Goal: Transaction & Acquisition: Purchase product/service

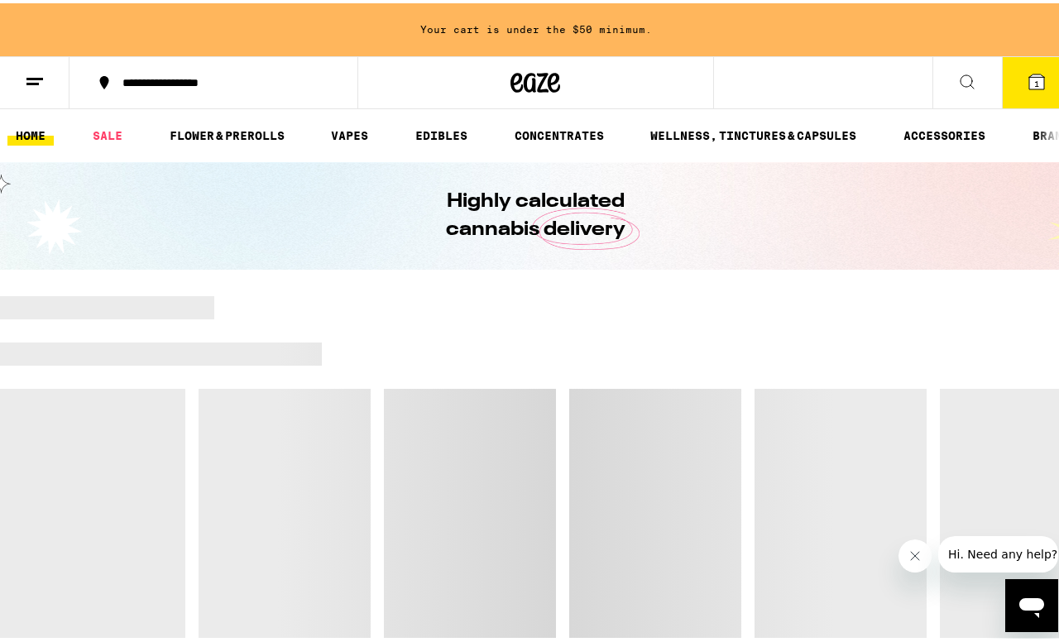
click at [1025, 94] on button "1" at bounding box center [1037, 79] width 70 height 51
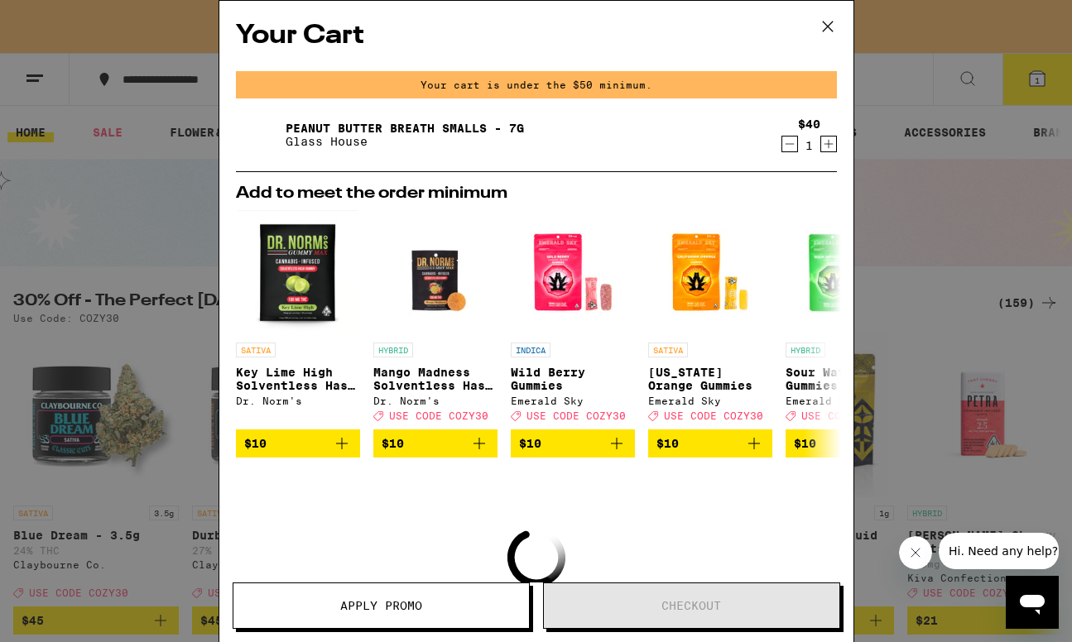
click at [823, 29] on icon at bounding box center [827, 26] width 25 height 25
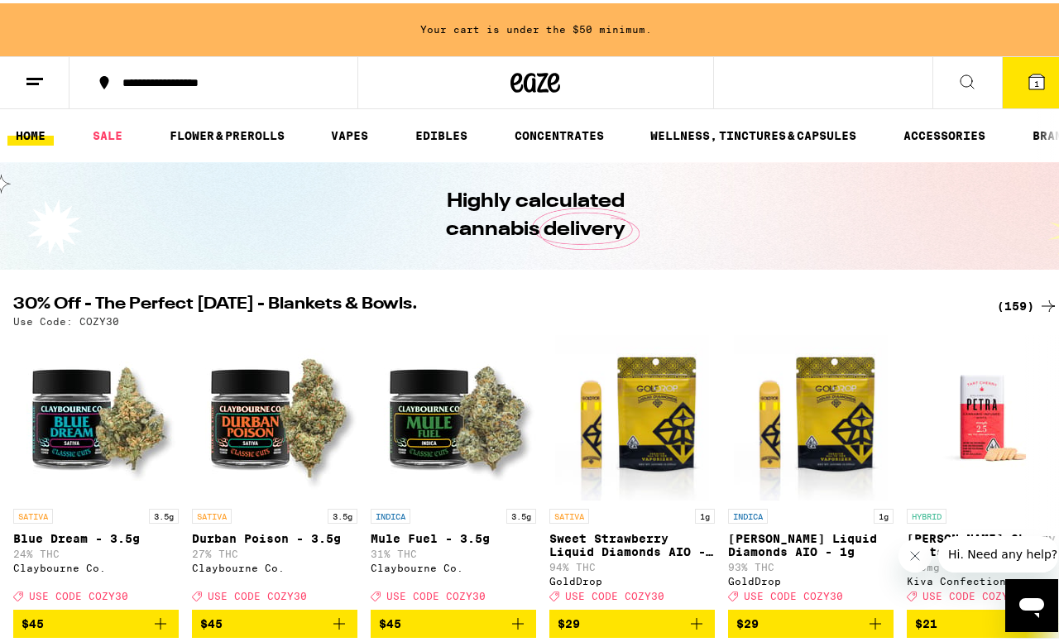
click at [537, 82] on icon at bounding box center [536, 80] width 50 height 30
click at [113, 139] on link "SALE" at bounding box center [107, 132] width 46 height 20
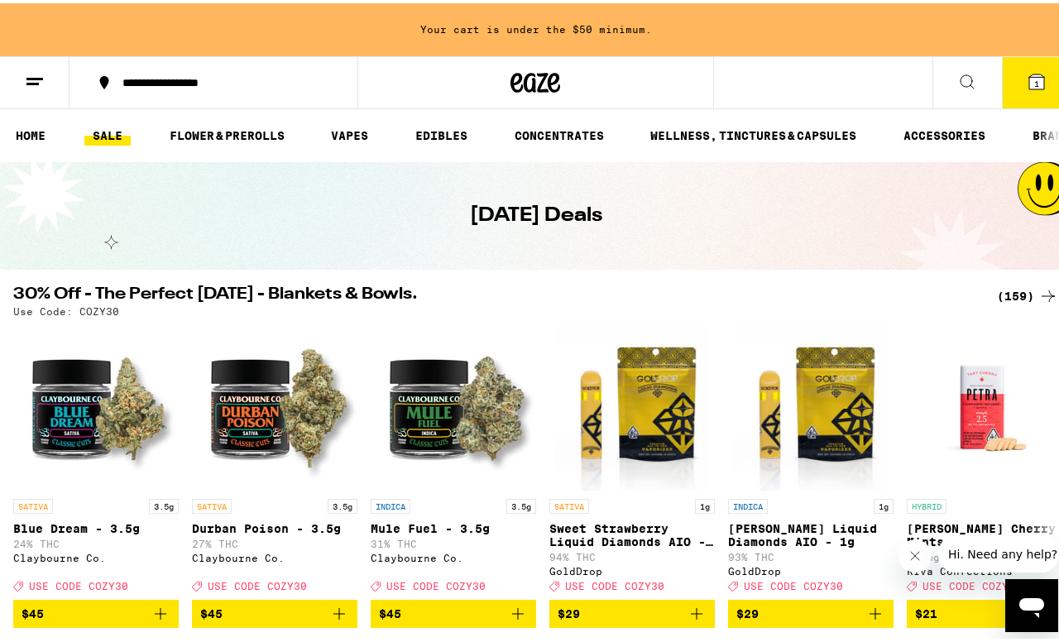
click at [1017, 290] on div "(159)" at bounding box center [1027, 293] width 61 height 20
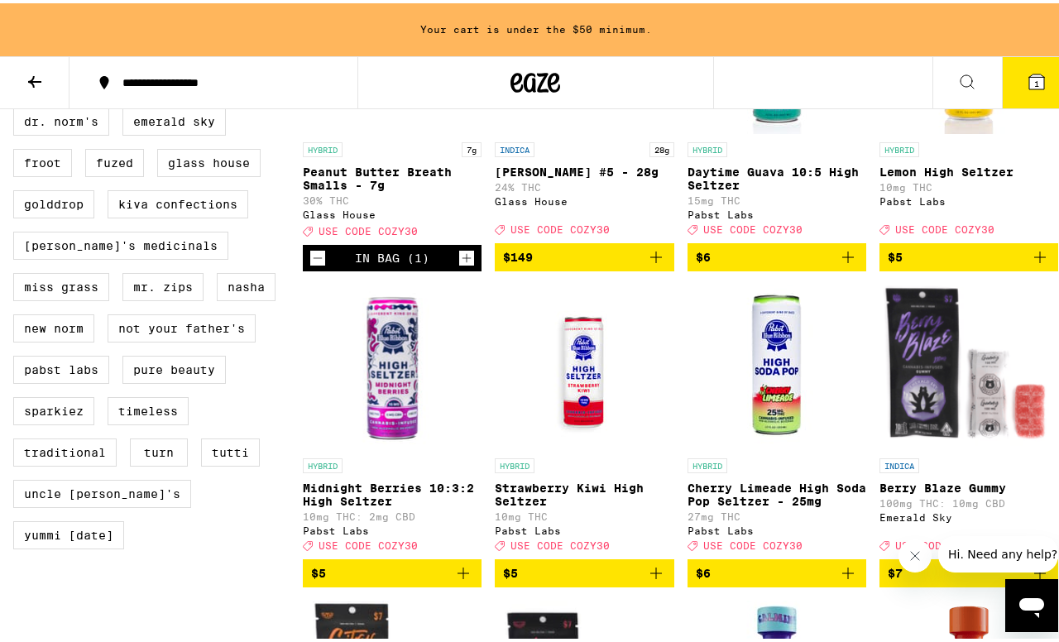
scroll to position [1277, 0]
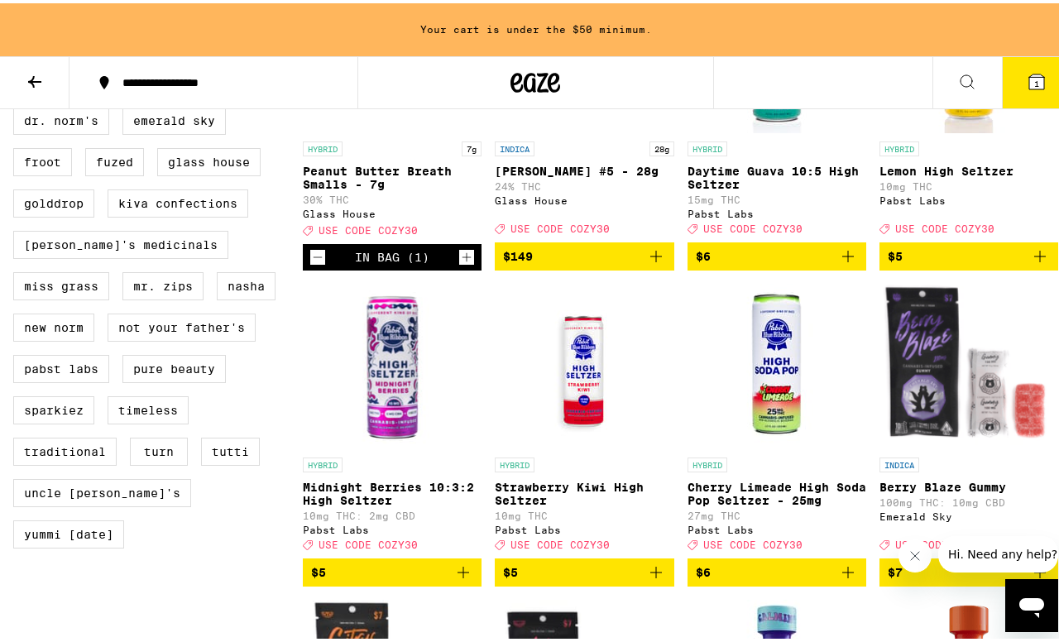
click at [850, 583] on button "$6" at bounding box center [777, 569] width 179 height 28
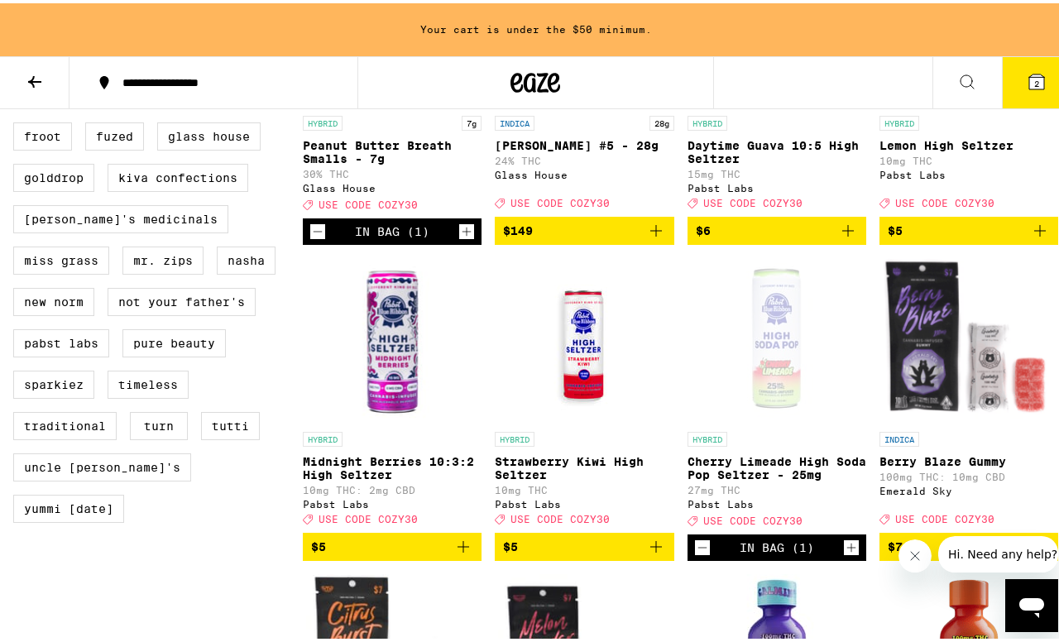
click at [844, 554] on icon "Increment" at bounding box center [851, 545] width 15 height 20
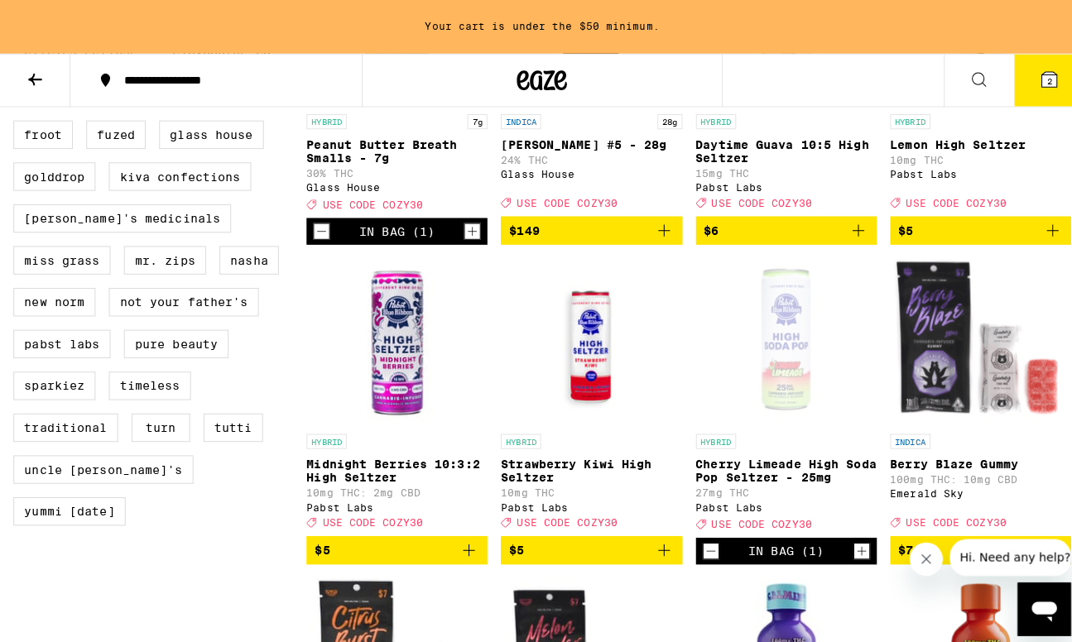
scroll to position [1249, 0]
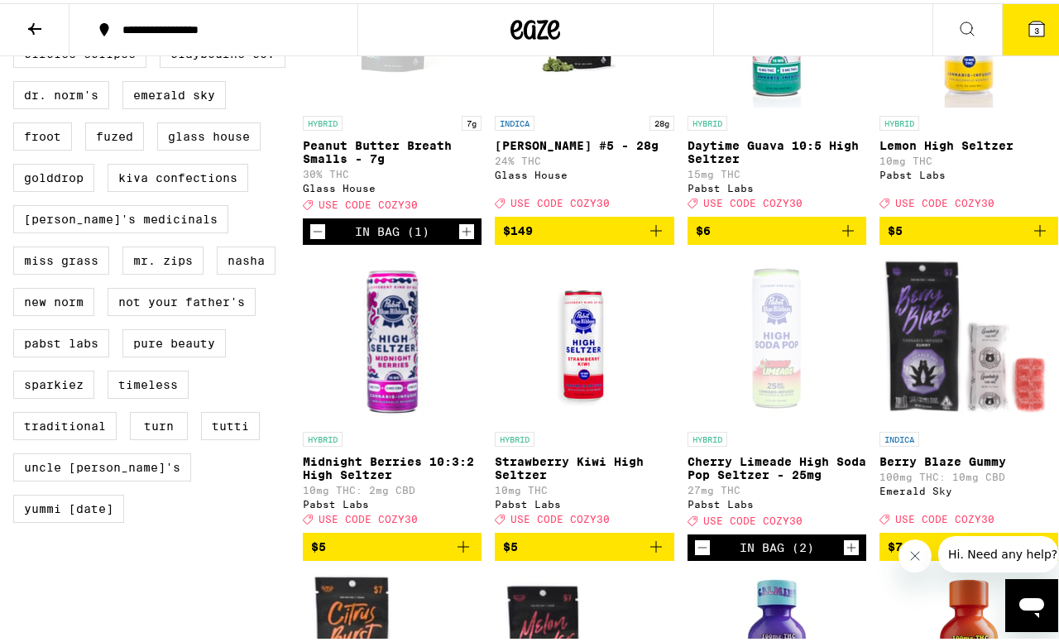
click at [1013, 42] on button "3" at bounding box center [1037, 26] width 70 height 51
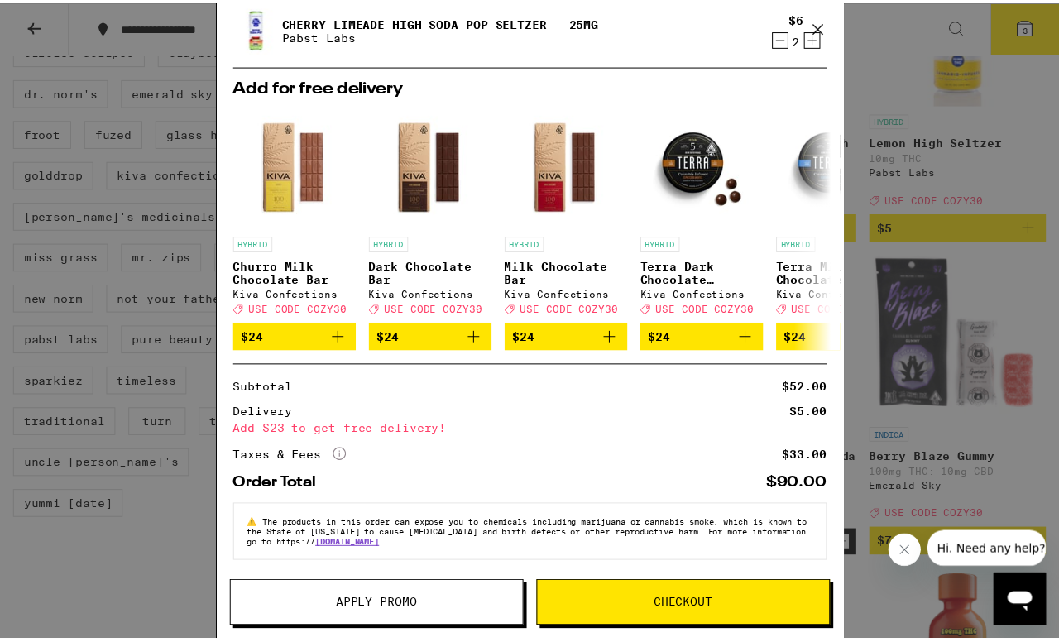
scroll to position [124, 0]
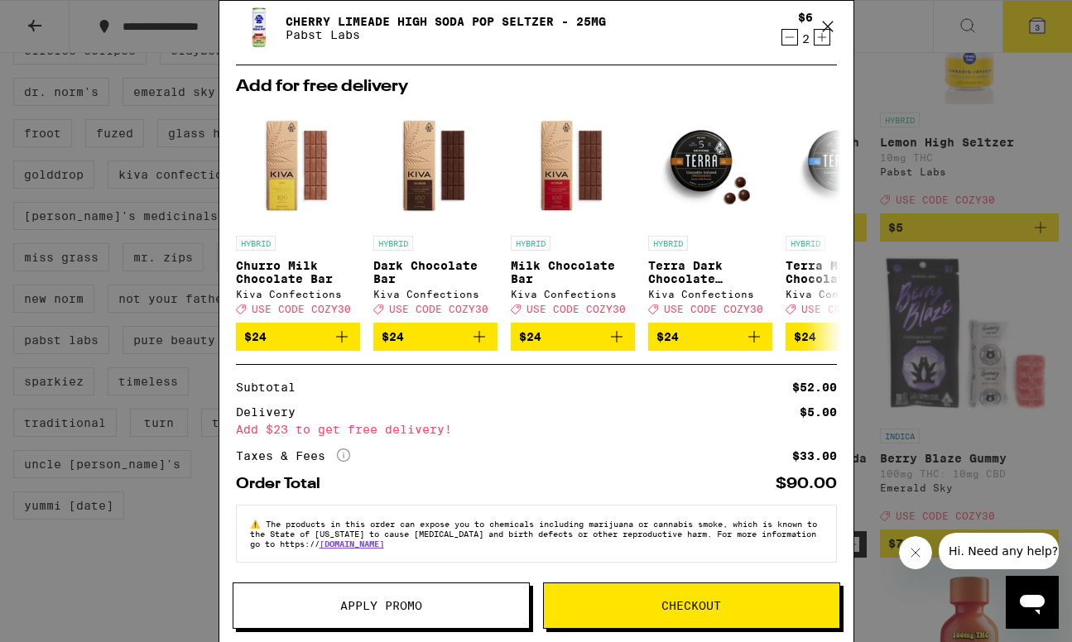
click at [383, 604] on span "Apply Promo" at bounding box center [381, 606] width 82 height 12
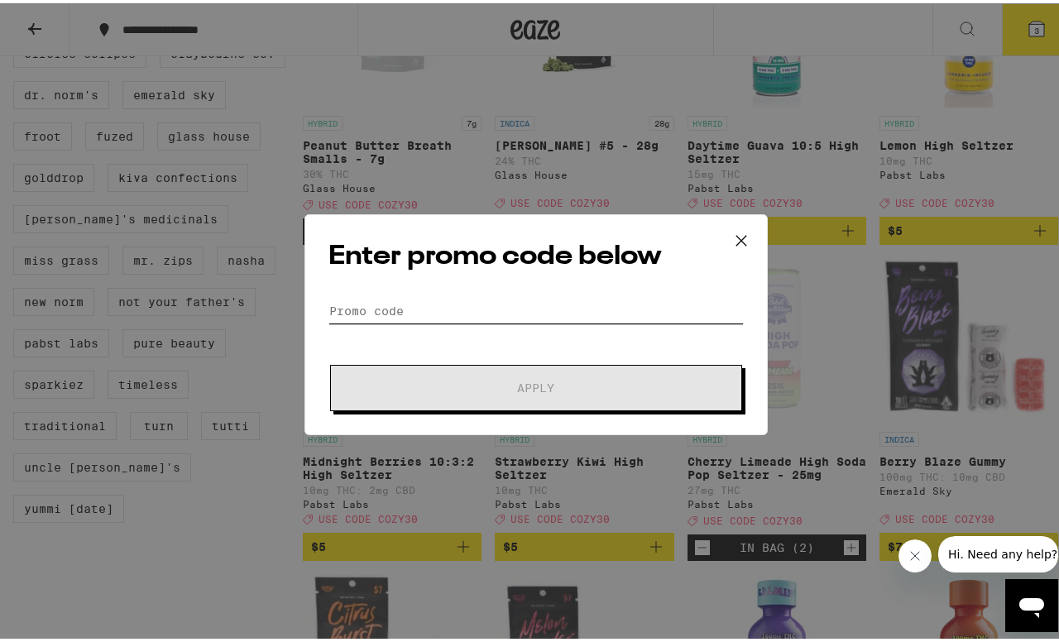
click at [577, 304] on input "Promo Code" at bounding box center [535, 307] width 415 height 25
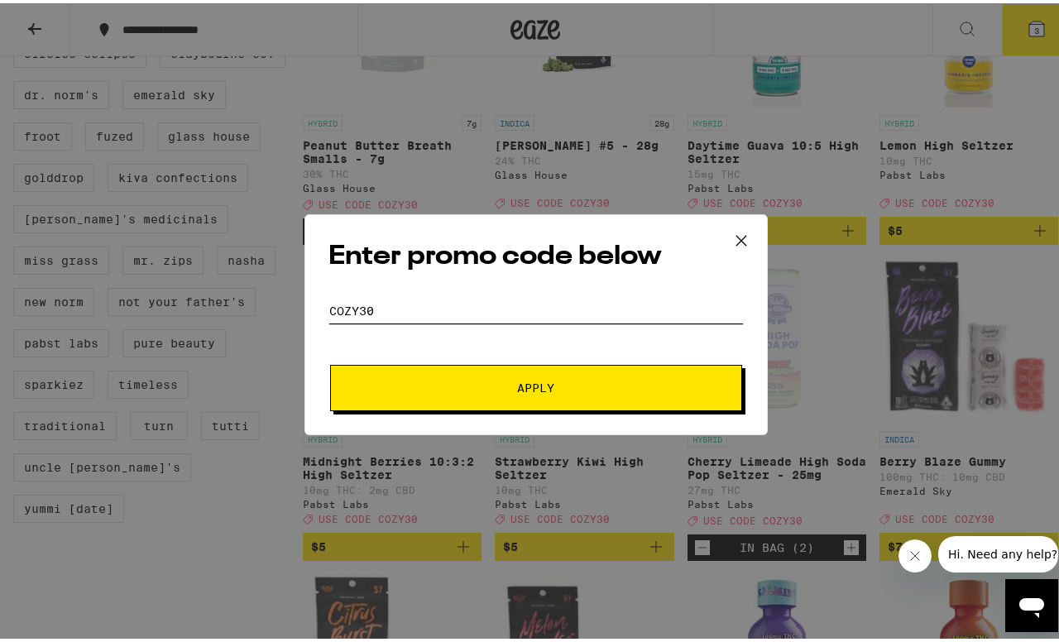
type input "cozy30"
click at [621, 397] on button "Apply" at bounding box center [536, 385] width 412 height 46
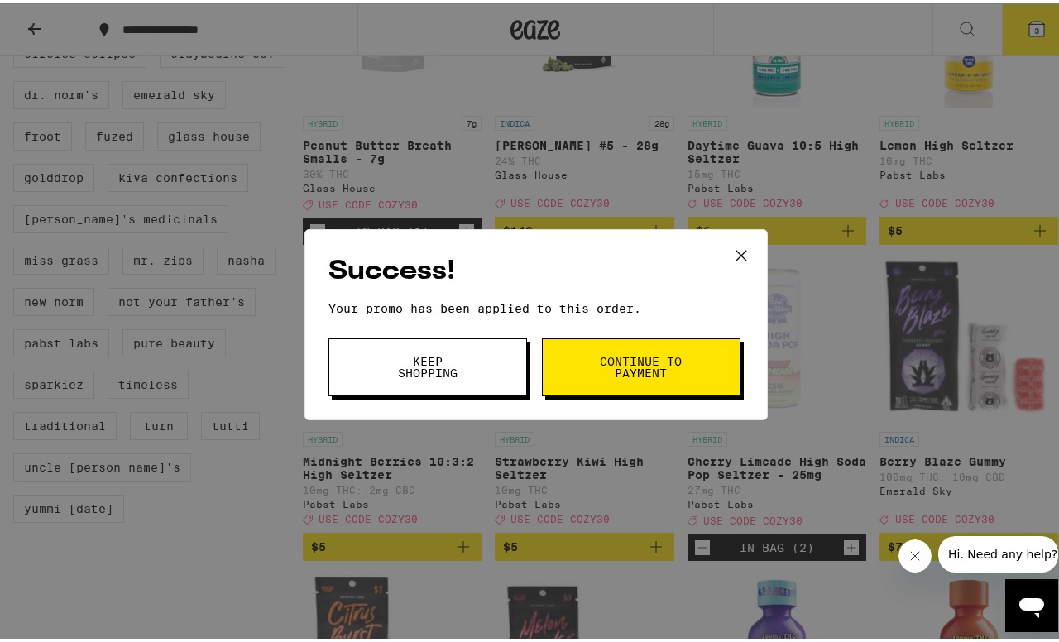
click at [671, 363] on span "Continue to payment" at bounding box center [641, 363] width 84 height 23
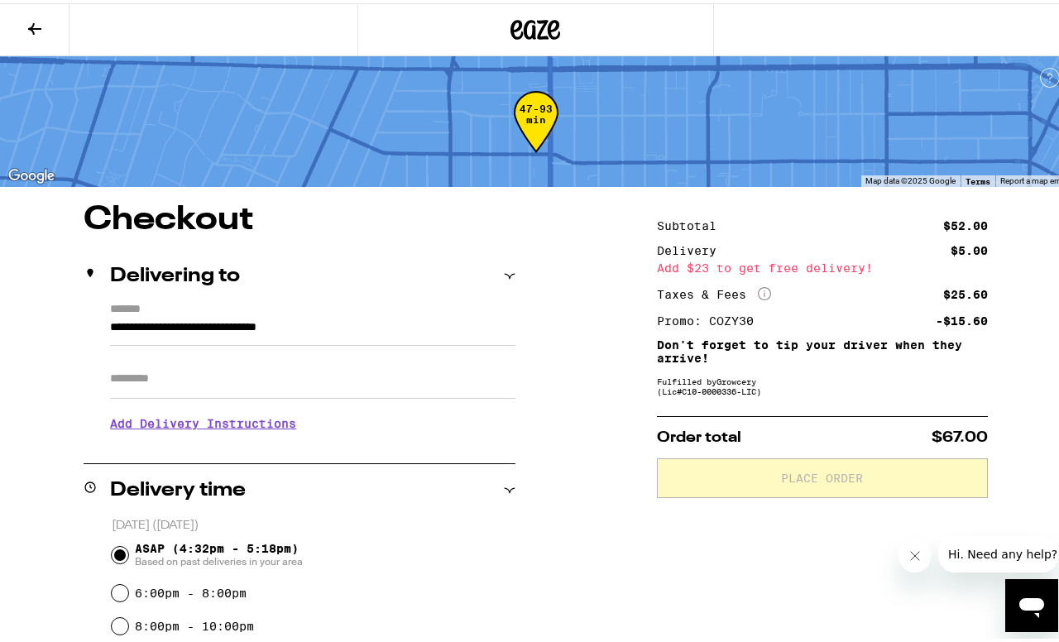
click at [162, 386] on input "Apt/Suite" at bounding box center [312, 376] width 405 height 40
click at [136, 429] on h3 "Add Delivery Instructions" at bounding box center [312, 420] width 405 height 38
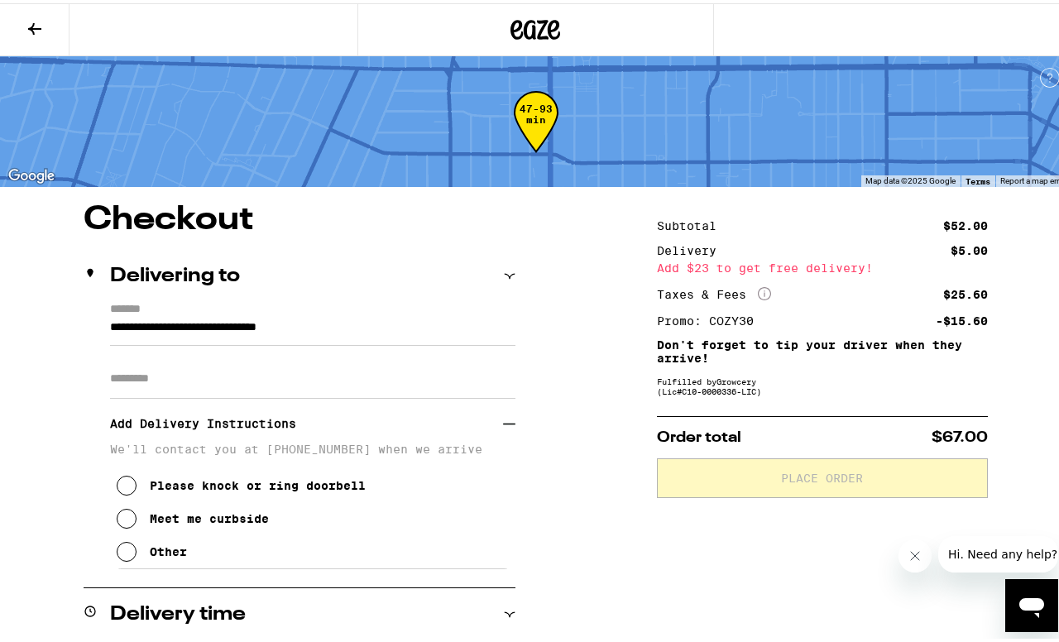
click at [151, 385] on input "Apt/Suite" at bounding box center [312, 376] width 405 height 40
type input "***"
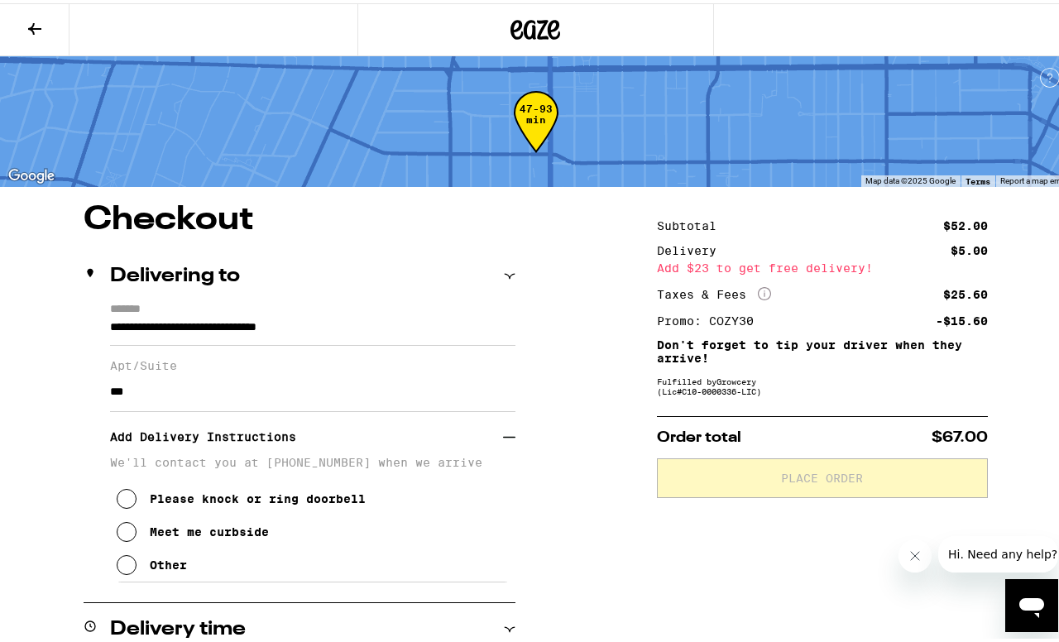
click at [170, 568] on div "Other" at bounding box center [168, 561] width 37 height 13
click at [205, 589] on textarea "Enter any other delivery instructions you want driver to know" at bounding box center [313, 617] width 394 height 78
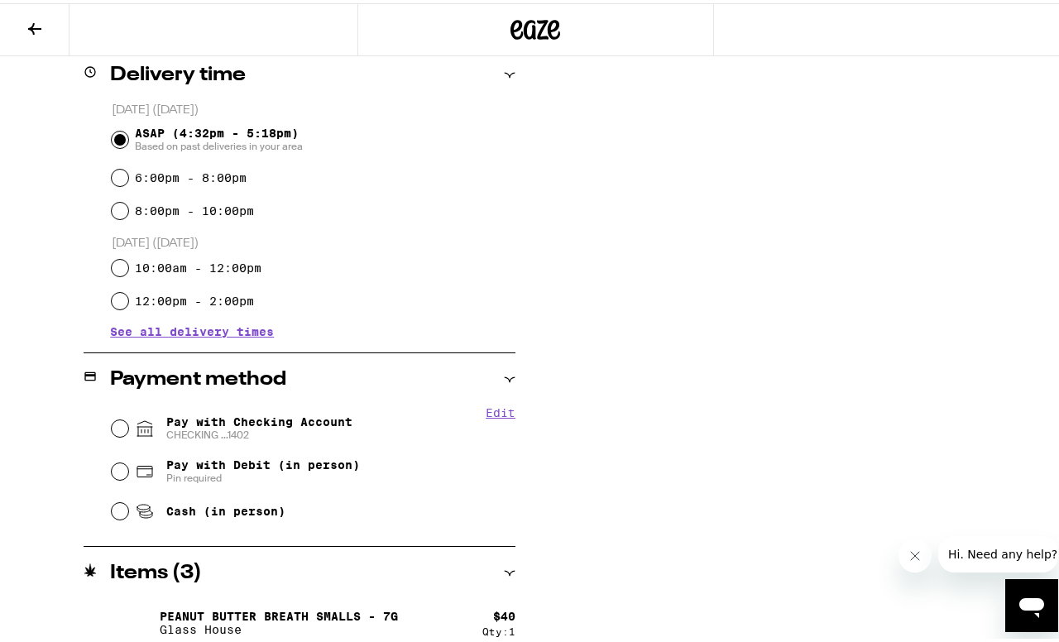
scroll to position [723, 0]
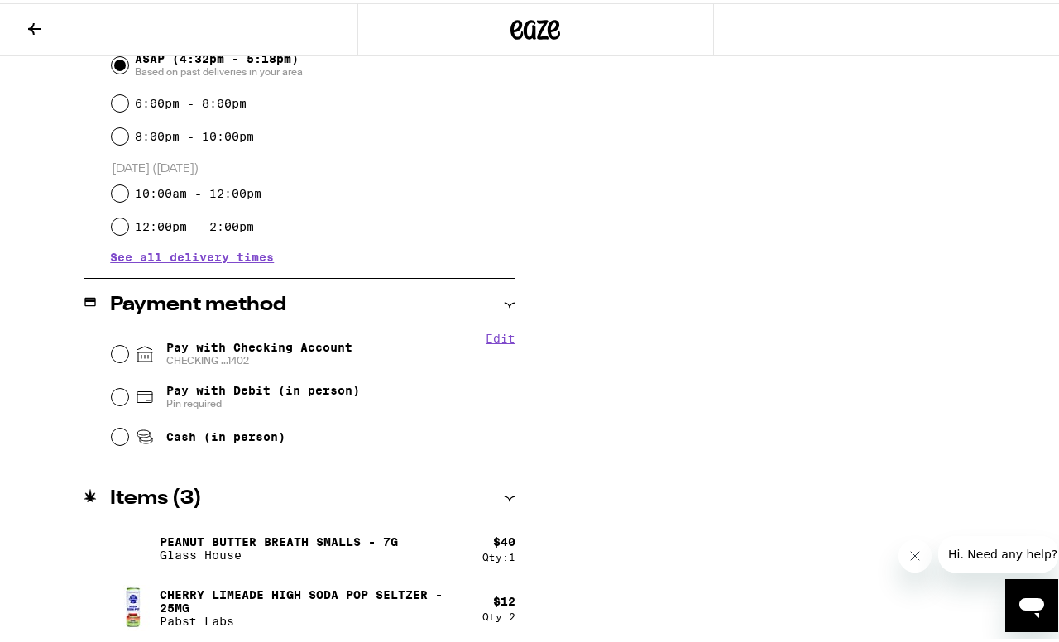
type textarea "call when outside and I'll meet you in front of my apartment!"
click at [292, 348] on span "Pay with Checking Account CHECKING ...1402" at bounding box center [259, 351] width 186 height 26
click at [128, 348] on input "Pay with Checking Account CHECKING ...1402" at bounding box center [120, 351] width 17 height 17
radio input "true"
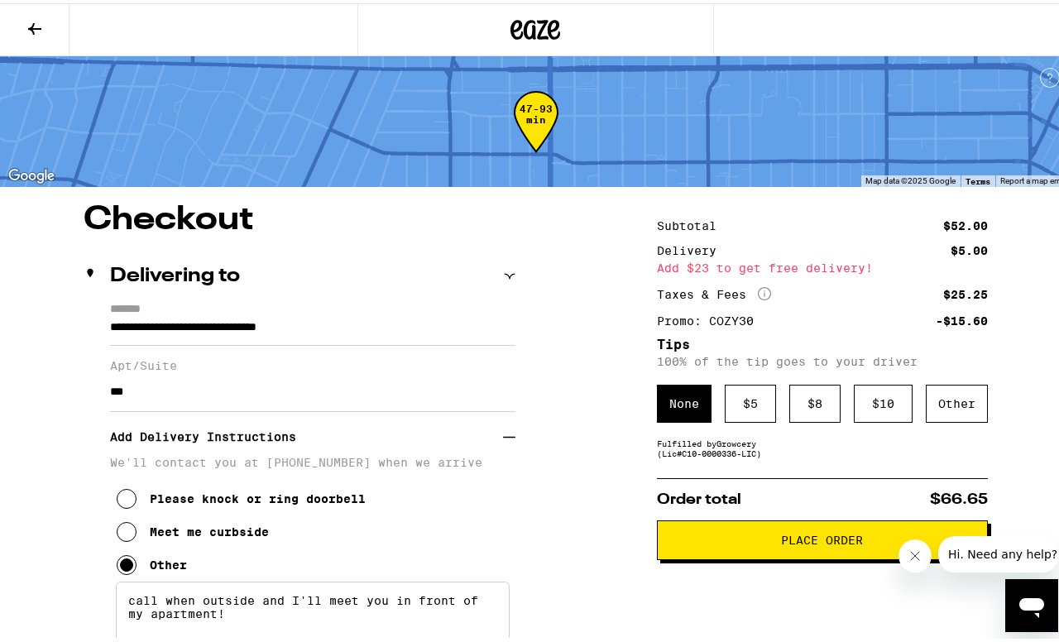
scroll to position [21, 0]
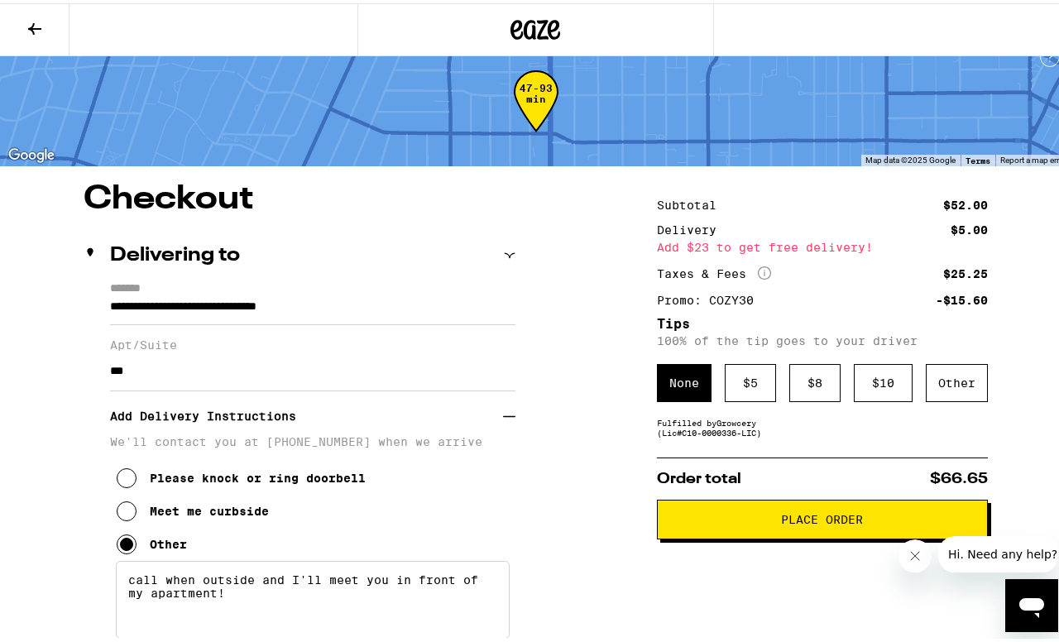
click at [763, 522] on span "Place Order" at bounding box center [822, 517] width 303 height 12
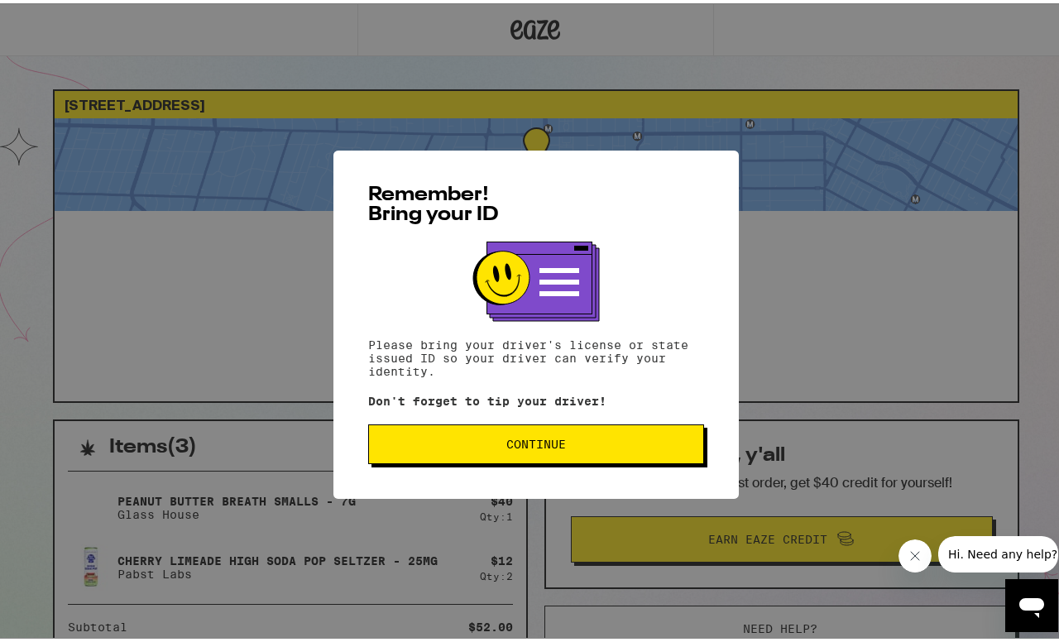
click at [544, 434] on button "Continue" at bounding box center [536, 441] width 336 height 40
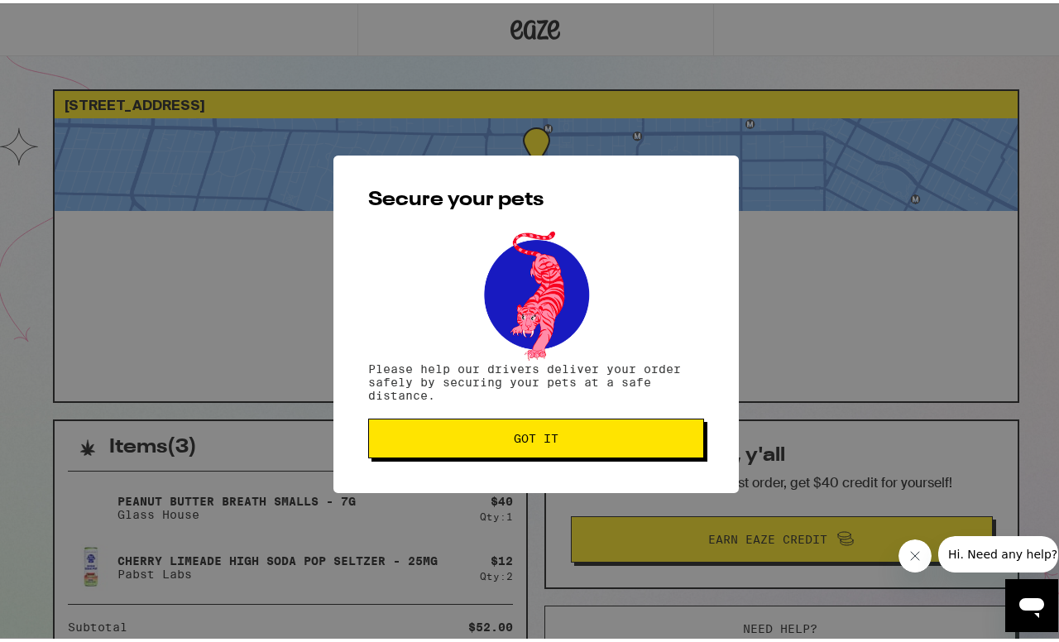
click at [549, 432] on span "Got it" at bounding box center [536, 435] width 45 height 12
